Goal: Check status

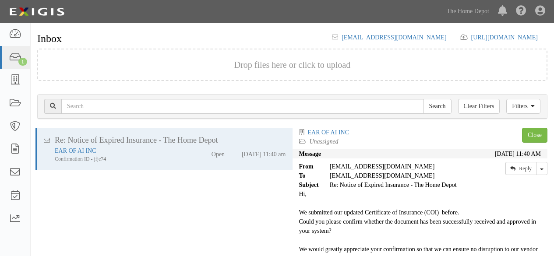
scroll to position [35, 0]
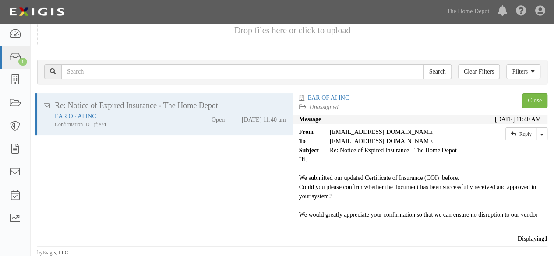
scroll to position [35, 0]
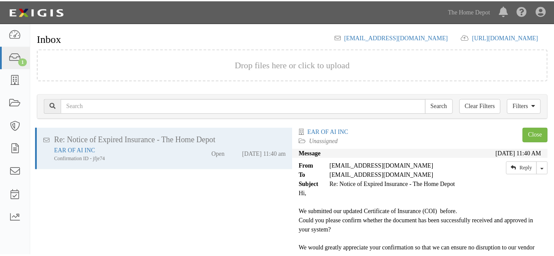
scroll to position [35, 0]
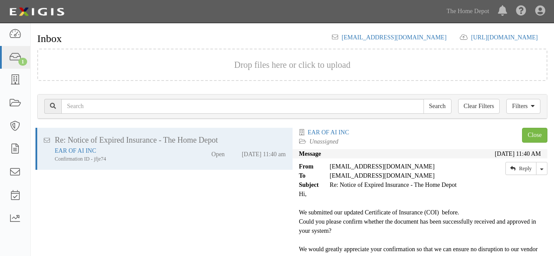
scroll to position [35, 0]
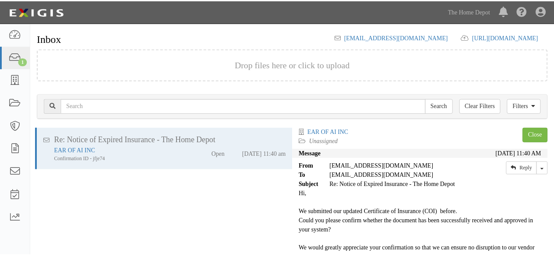
scroll to position [35, 0]
